Goal: Find specific page/section: Find specific page/section

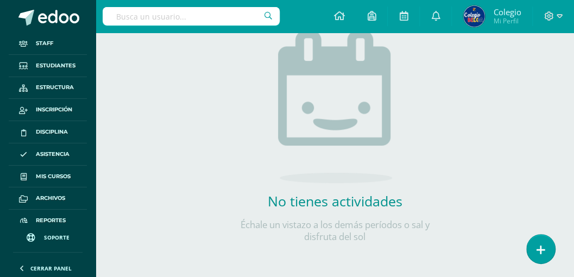
click at [178, 9] on input "text" at bounding box center [191, 16] width 177 height 18
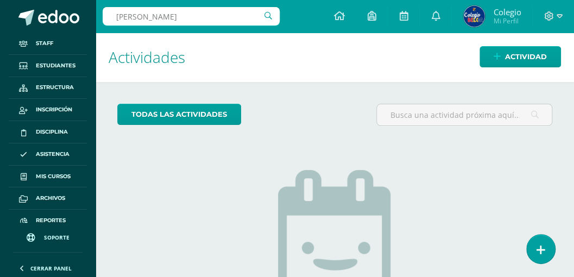
type input "Dana sofía albizure"
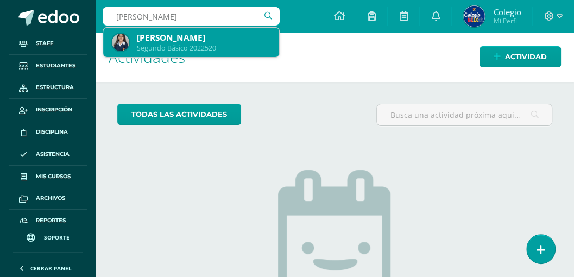
click at [174, 51] on div "Segundo Básico 2022520" at bounding box center [204, 47] width 134 height 9
